Goal: Check status: Check status

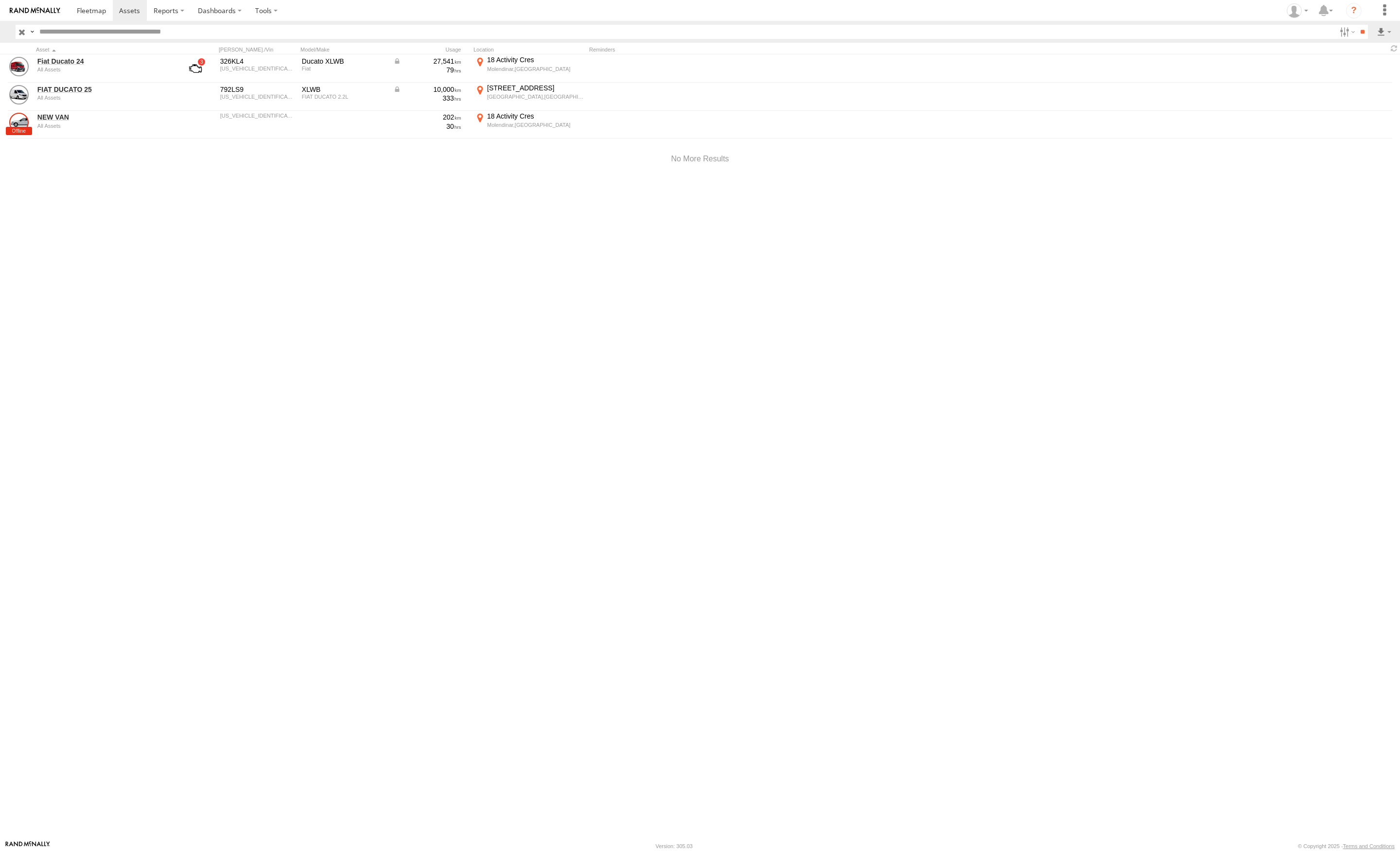
click at [76, 93] on link "FIAT DUCATO 25" at bounding box center [104, 89] width 133 height 9
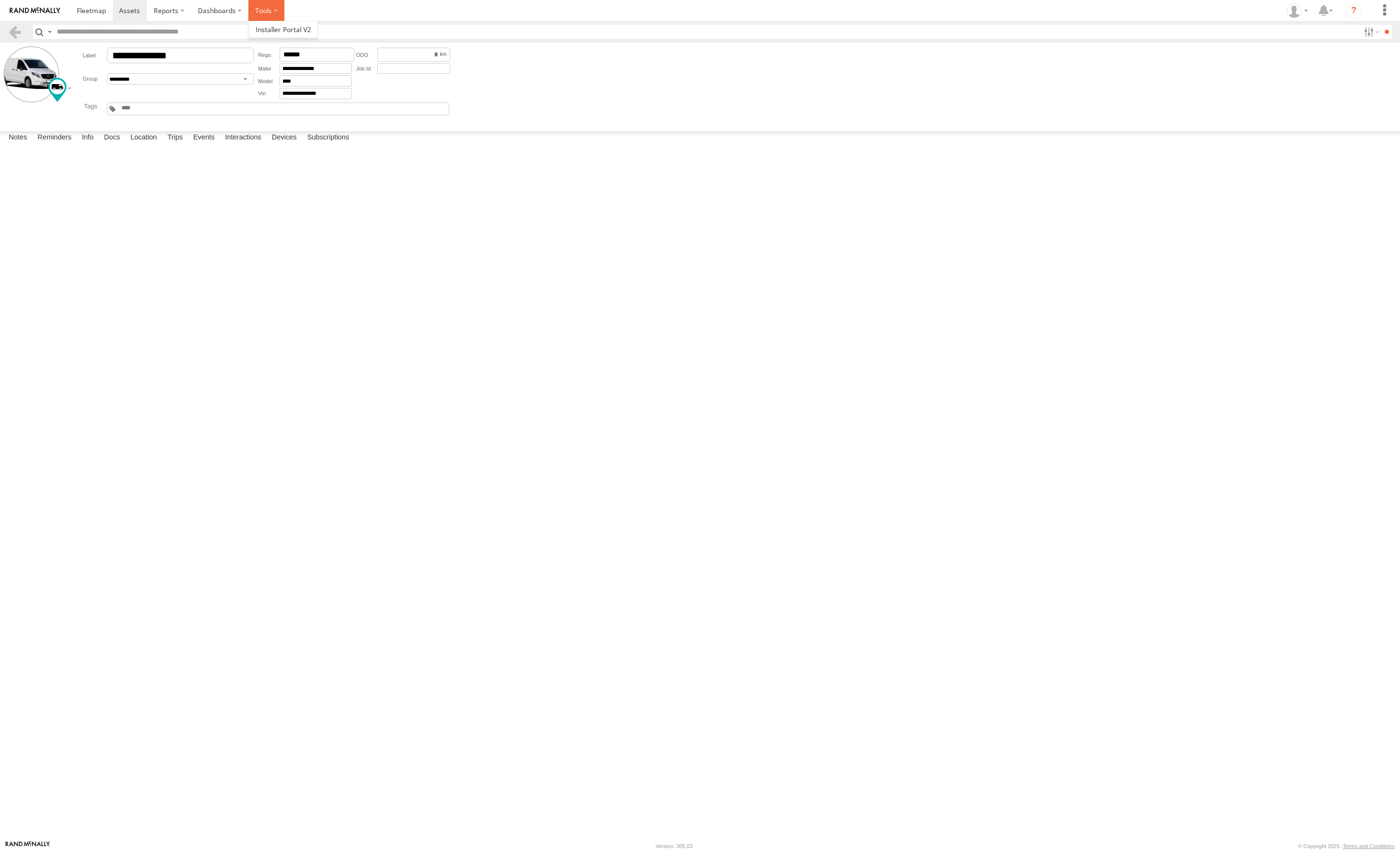
click at [273, 6] on label at bounding box center [266, 11] width 36 height 21
click at [167, 7] on span at bounding box center [166, 11] width 25 height 9
click at [0, 0] on span at bounding box center [0, 0] width 0 height 0
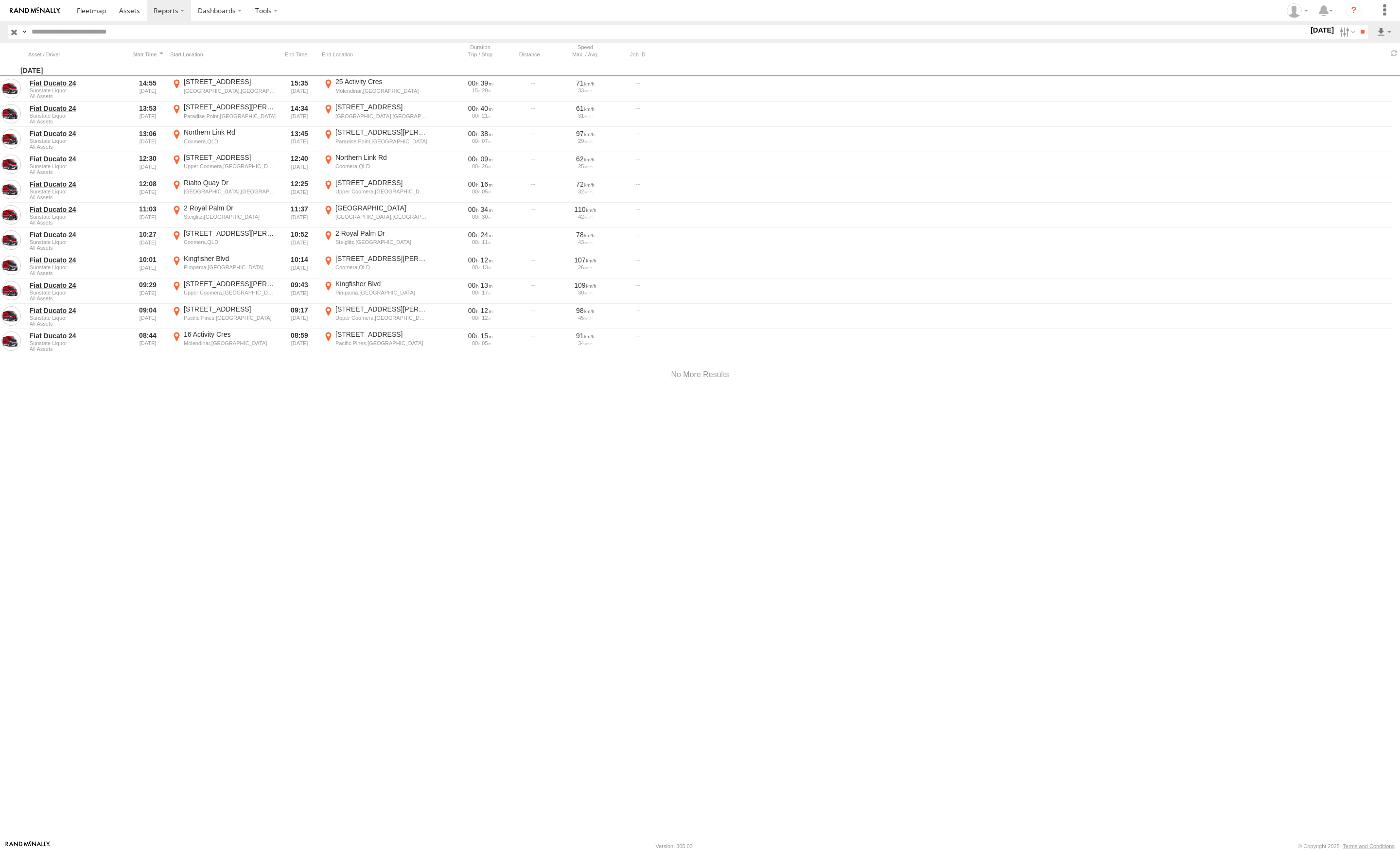
click at [1313, 27] on label "12 Aug 25" at bounding box center [1322, 30] width 27 height 11
click at [0, 0] on label at bounding box center [0, 0] width 0 height 0
click at [1363, 28] on input "**" at bounding box center [1362, 32] width 11 height 14
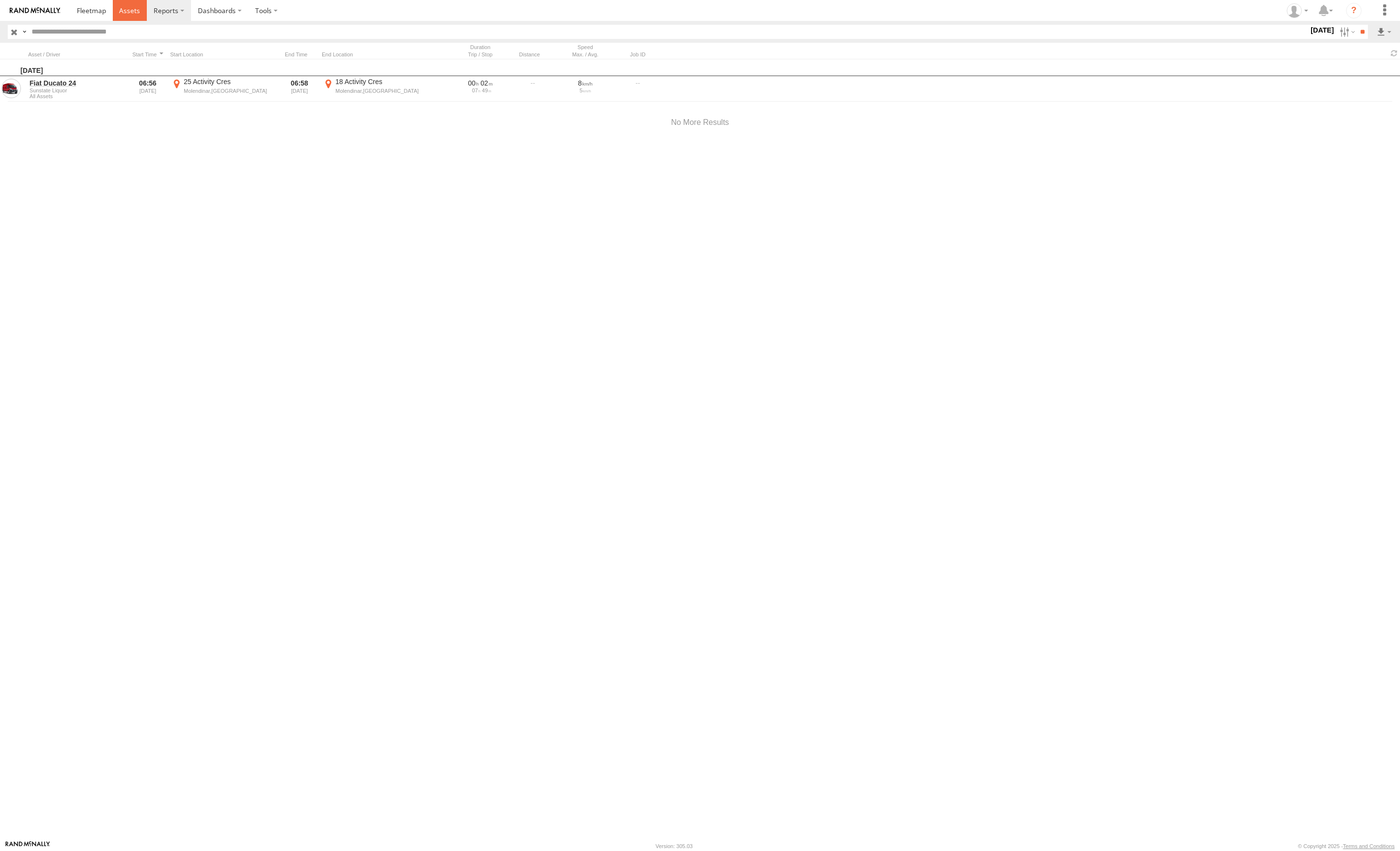
click at [128, 11] on span at bounding box center [129, 11] width 21 height 9
